Goal: Navigation & Orientation: Go to known website

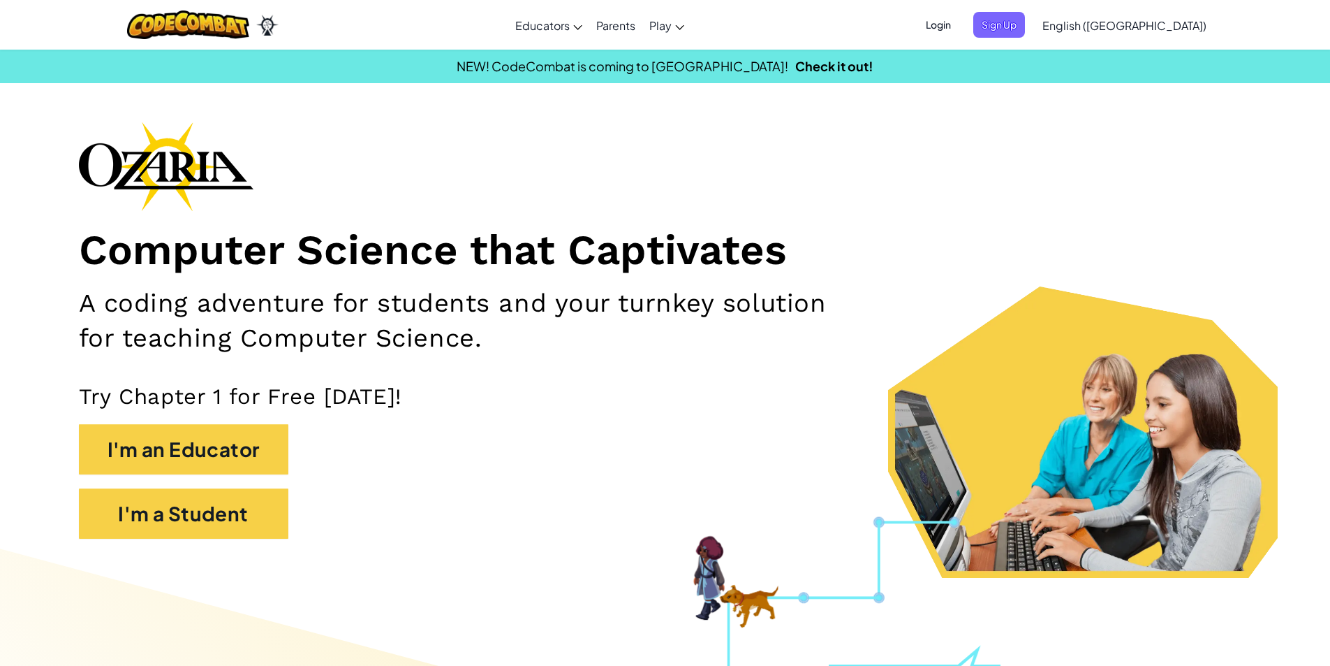
click at [960, 29] on span "Login" at bounding box center [939, 25] width 42 height 26
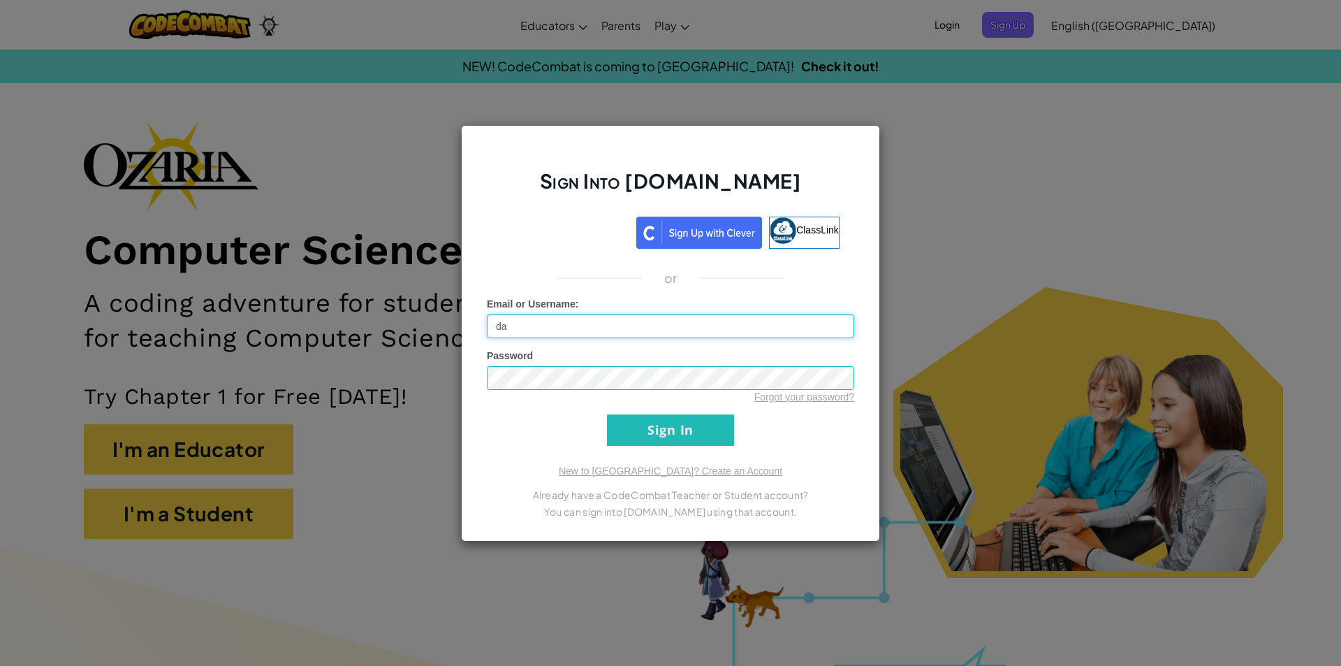
type input "d"
drag, startPoint x: 934, startPoint y: 415, endPoint x: 887, endPoint y: 403, distance: 48.3
click at [932, 416] on div "Sign Into [DOMAIN_NAME] ClassLink or Unknown Error Email or Username : Password…" at bounding box center [670, 333] width 1341 height 666
